Goal: Task Accomplishment & Management: Manage account settings

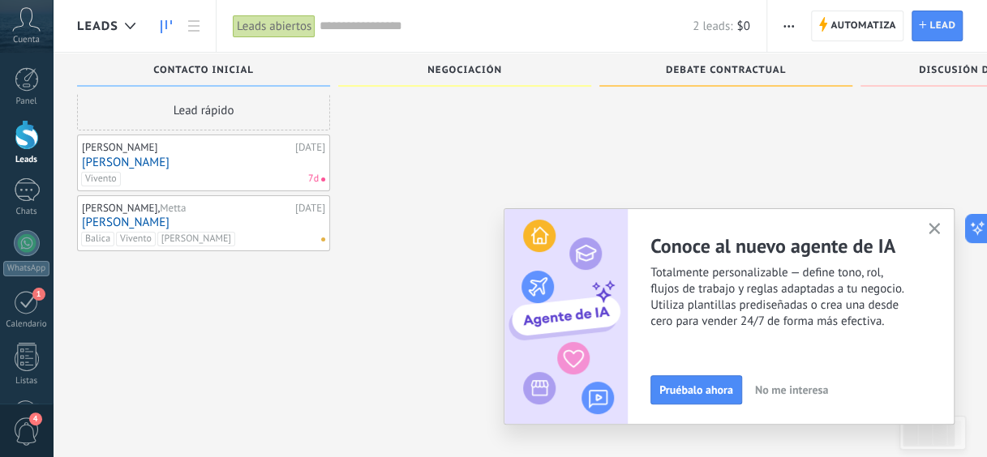
click at [941, 234] on button "button" at bounding box center [935, 230] width 20 height 22
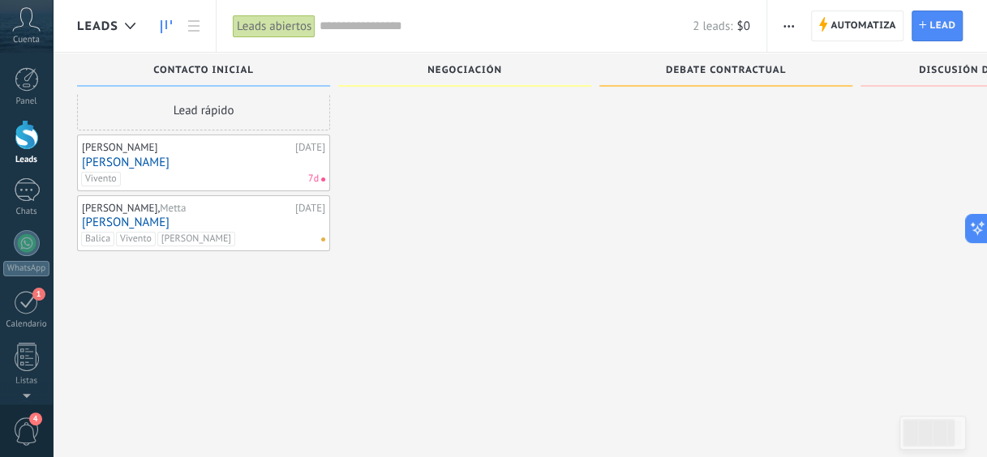
click at [22, 39] on span "Cuenta" at bounding box center [26, 40] width 27 height 11
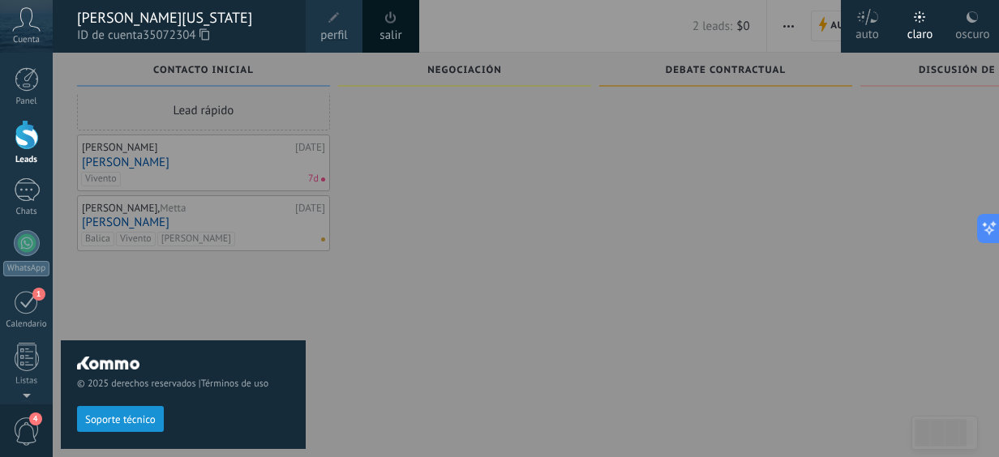
click at [320, 33] on span "perfil" at bounding box center [333, 36] width 27 height 18
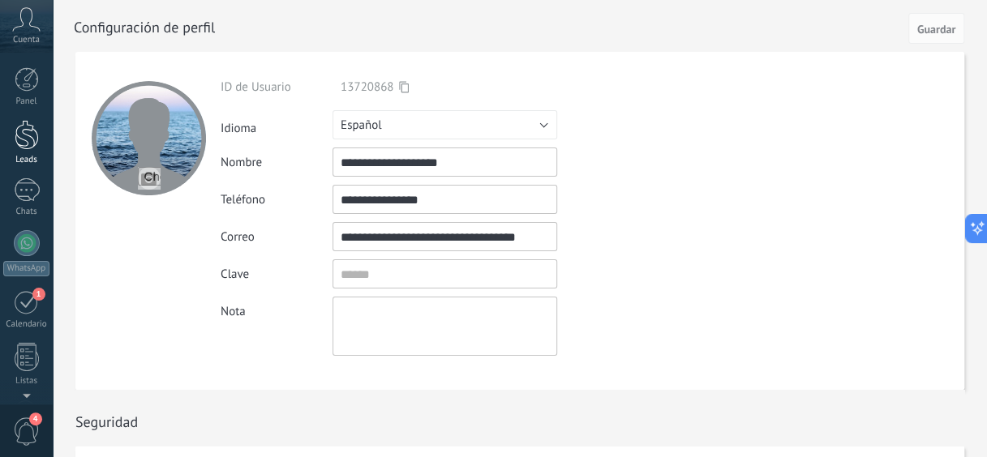
click at [28, 141] on div at bounding box center [27, 135] width 24 height 30
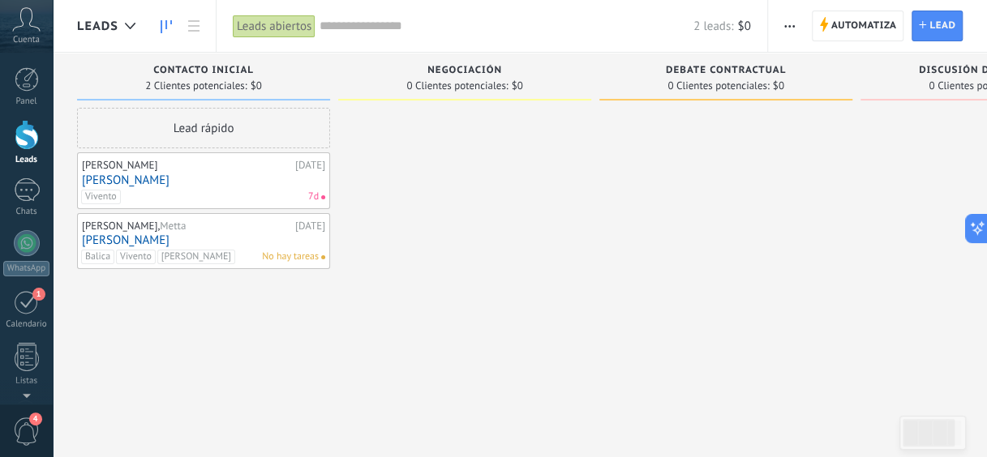
click at [225, 227] on div "[PERSON_NAME], [PERSON_NAME]" at bounding box center [186, 226] width 209 height 13
click at [221, 127] on div "Lead rápido" at bounding box center [203, 128] width 253 height 41
